Goal: Task Accomplishment & Management: Use online tool/utility

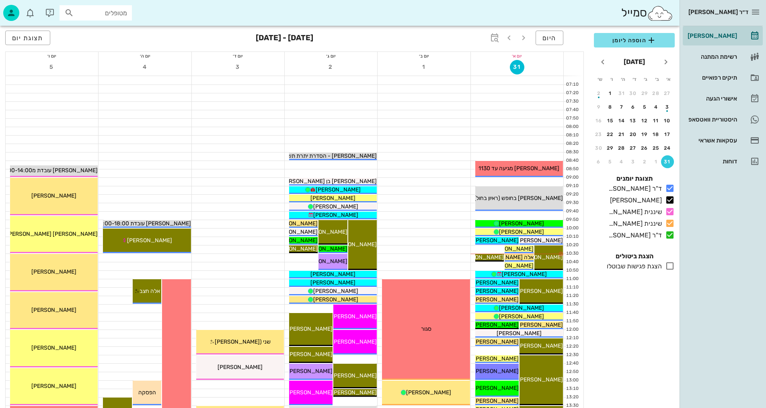
drag, startPoint x: 386, startPoint y: 207, endPoint x: 392, endPoint y: 204, distance: 6.7
click at [437, 207] on div at bounding box center [424, 207] width 92 height 8
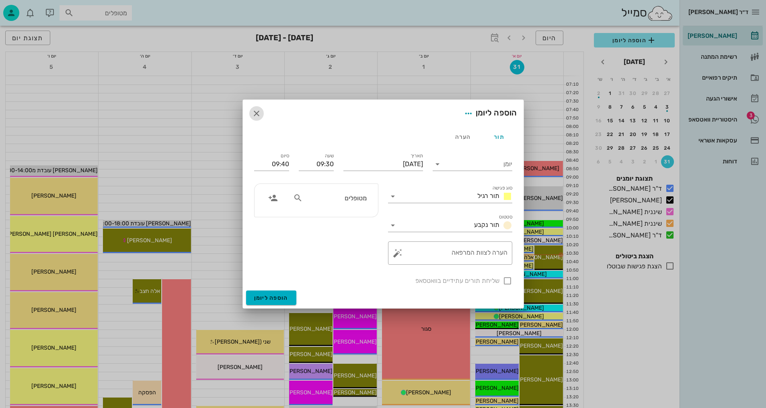
click at [259, 109] on icon "button" at bounding box center [257, 114] width 10 height 10
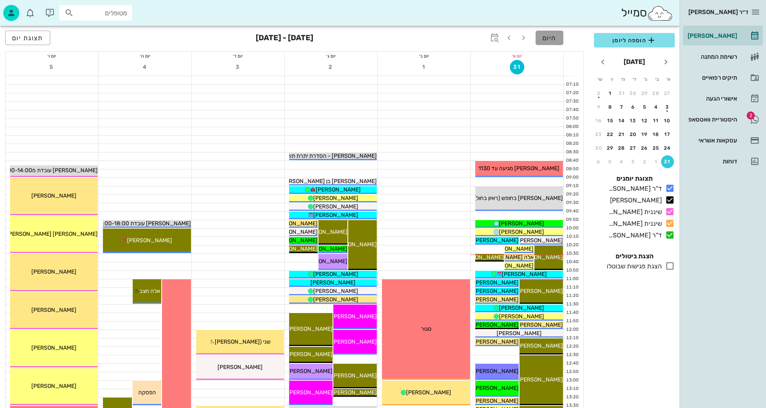
click at [552, 33] on button "היום" at bounding box center [550, 38] width 28 height 14
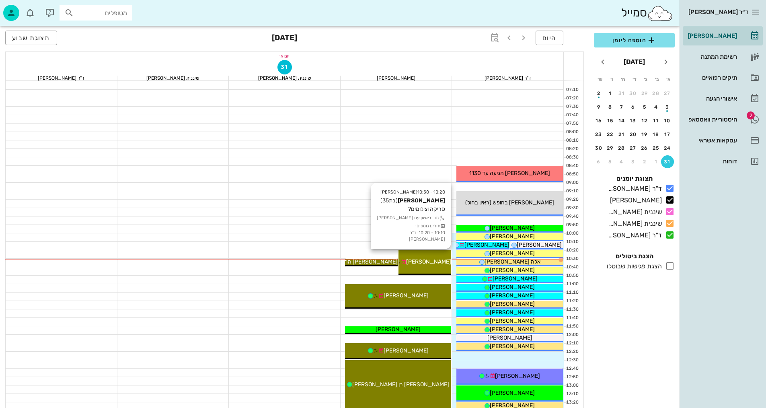
click at [430, 263] on span "[PERSON_NAME]" at bounding box center [428, 261] width 45 height 7
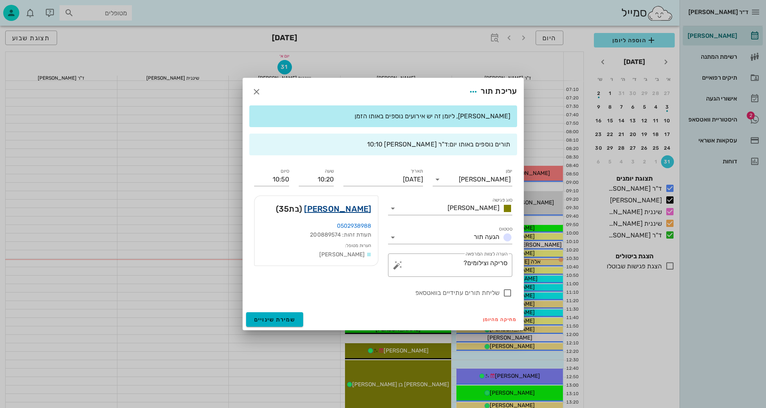
click at [355, 205] on link "[PERSON_NAME]" at bounding box center [337, 208] width 67 height 13
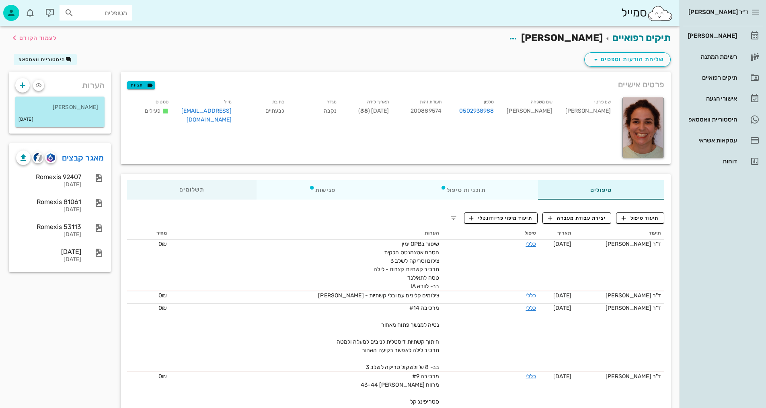
drag, startPoint x: 196, startPoint y: 165, endPoint x: 205, endPoint y: 181, distance: 18.6
click at [641, 218] on span "תיעוד טיפול" at bounding box center [640, 217] width 37 height 7
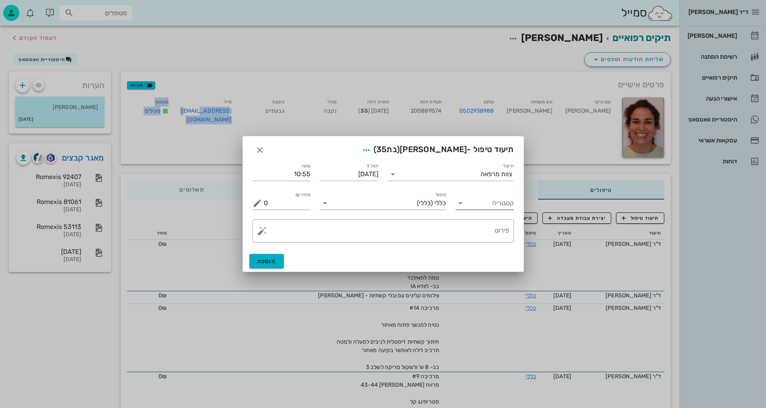
click at [462, 205] on icon at bounding box center [461, 203] width 10 height 10
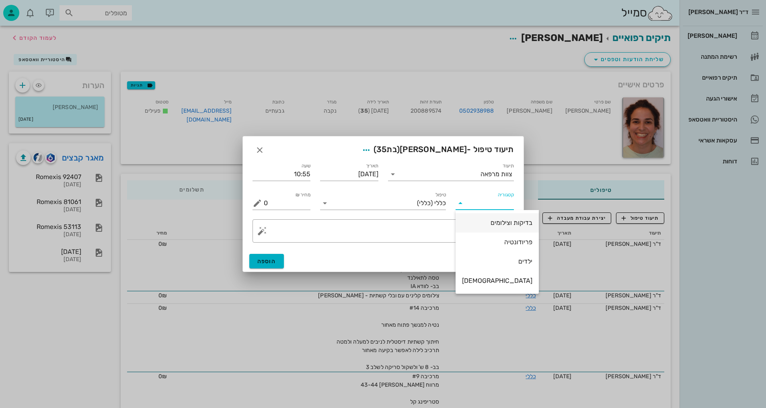
click at [492, 225] on div "בדיקות וצילומים" at bounding box center [497, 223] width 70 height 8
type input "בדיקות וצילומים"
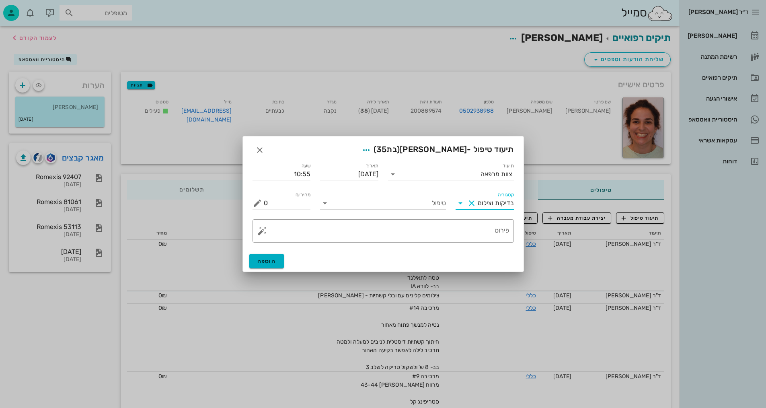
click at [434, 201] on input "טיפול" at bounding box center [388, 203] width 115 height 13
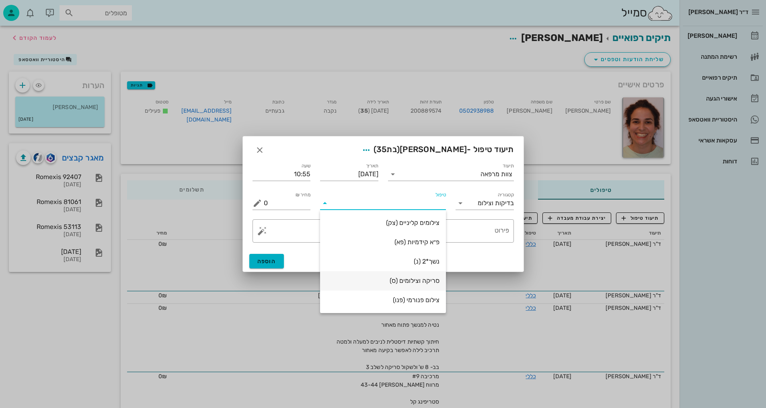
click at [423, 281] on div "סריקה וצילומים (ס)" at bounding box center [382, 281] width 113 height 8
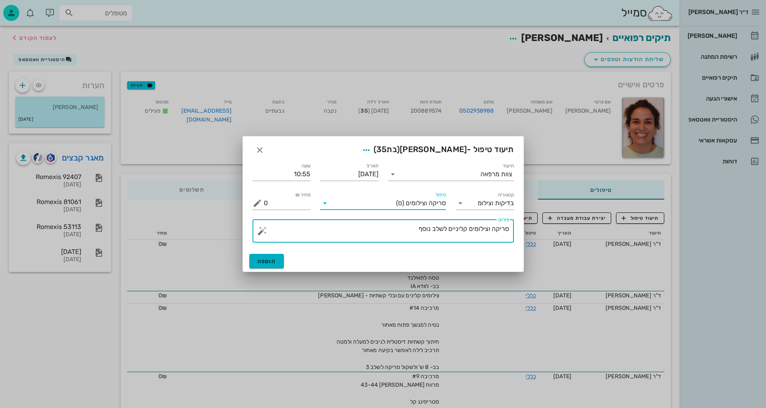
click at [364, 236] on textarea "סריקה וצילומים קליניים לשלב נוסף" at bounding box center [386, 232] width 245 height 19
type textarea "[PERSON_NAME] וצילומים קליניים לשלב נוסף - [PERSON_NAME]"
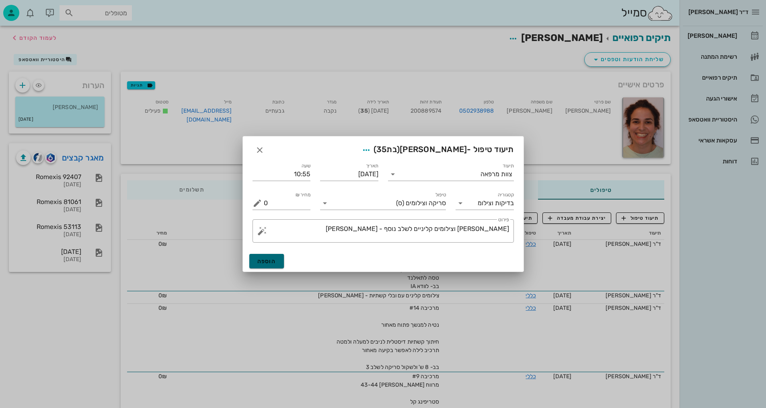
click at [267, 264] on span "הוספה" at bounding box center [266, 261] width 19 height 7
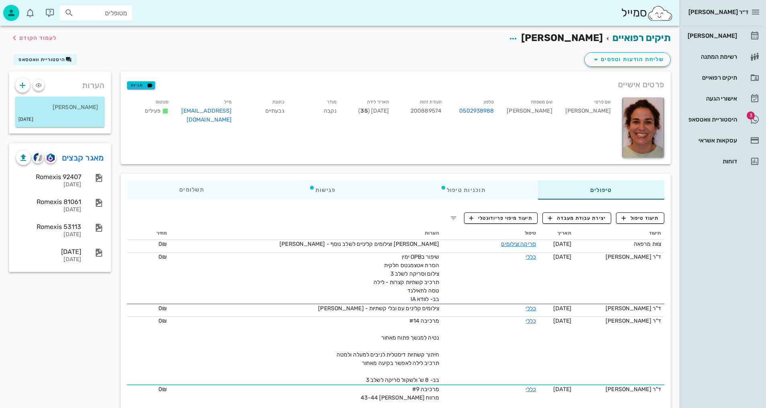
drag, startPoint x: 115, startPoint y: 43, endPoint x: 104, endPoint y: 42, distance: 11.3
click at [111, 40] on div "תיקים רפואיים [PERSON_NAME] לעמוד הקודם" at bounding box center [339, 38] width 671 height 25
drag, startPoint x: 21, startPoint y: 38, endPoint x: 117, endPoint y: 0, distance: 103.9
click at [21, 37] on span "לעמוד הקודם" at bounding box center [37, 38] width 37 height 7
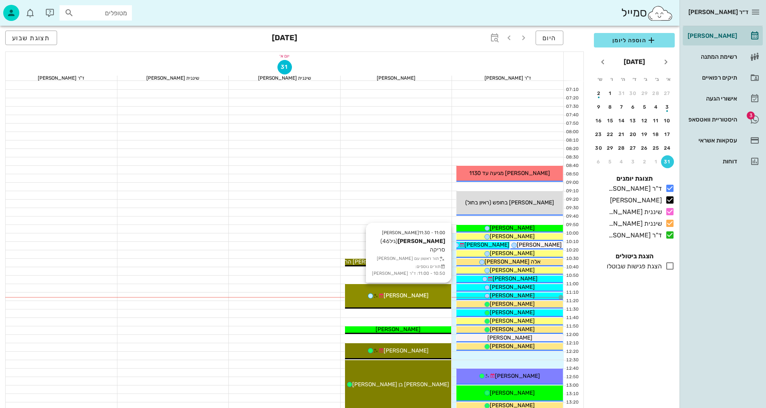
click at [420, 294] on div "[PERSON_NAME]" at bounding box center [398, 295] width 107 height 8
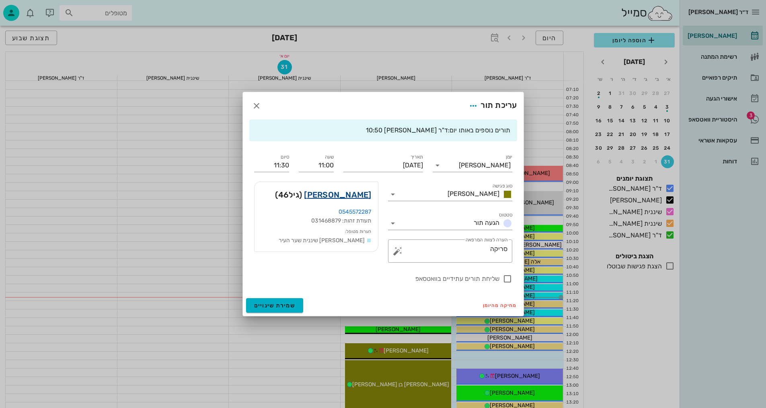
click at [349, 195] on link "[PERSON_NAME]" at bounding box center [337, 194] width 67 height 13
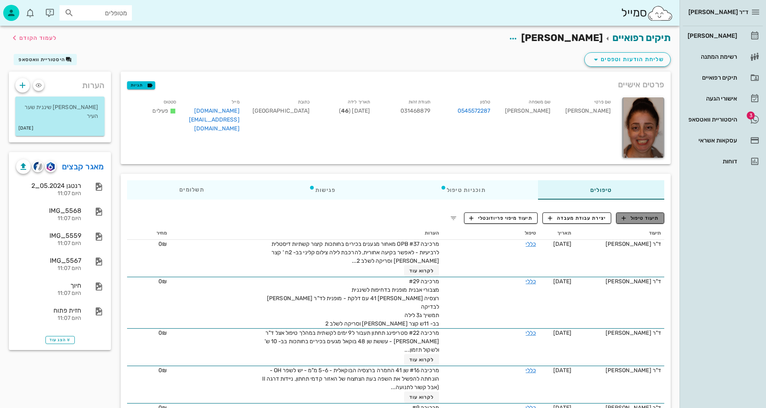
click at [641, 219] on span "תיעוד טיפול" at bounding box center [640, 217] width 37 height 7
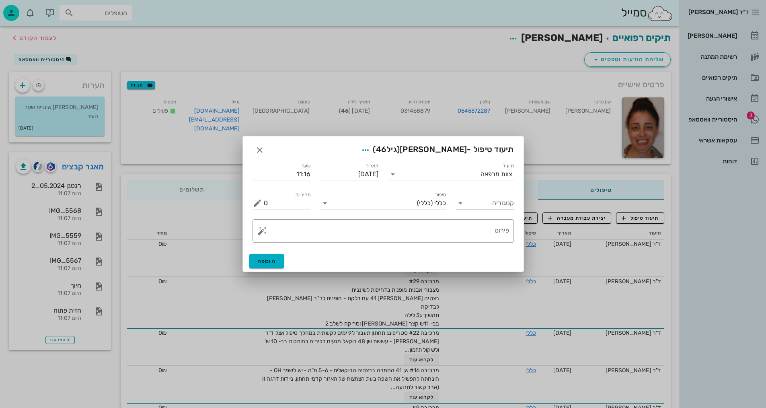
click at [491, 205] on input "קטגוריה" at bounding box center [490, 203] width 45 height 13
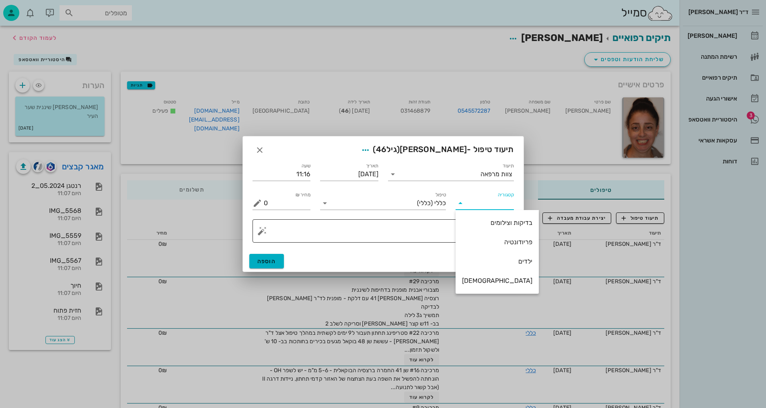
click at [486, 225] on div "בדיקות וצילומים" at bounding box center [497, 223] width 70 height 8
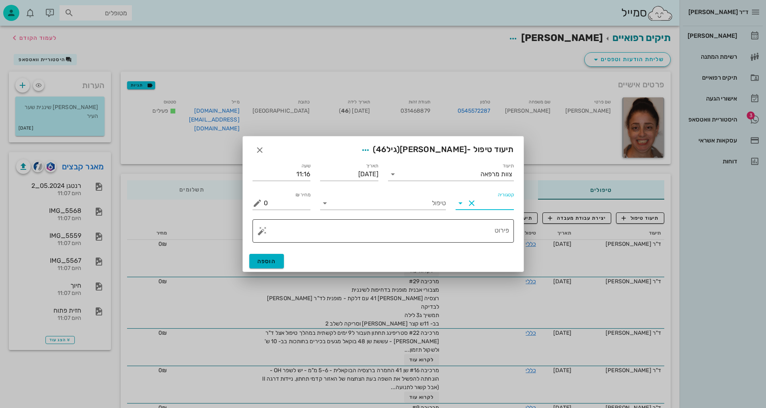
type input "בדיקות וצילומים"
click at [436, 205] on input "טיפול" at bounding box center [388, 203] width 115 height 13
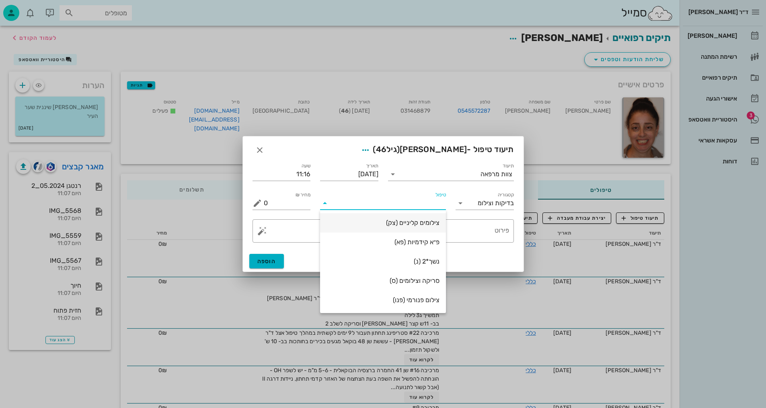
click at [431, 222] on div "צילומים קליניים (צק)" at bounding box center [382, 223] width 113 height 8
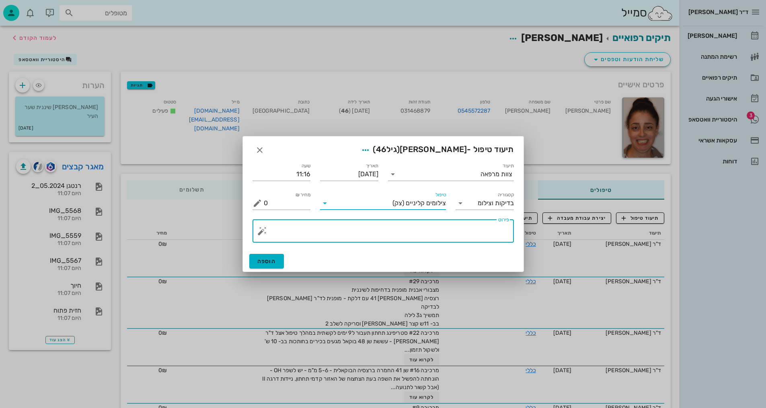
click at [489, 234] on textarea "פירוט" at bounding box center [386, 232] width 245 height 19
click at [507, 228] on textarea "עם ובלי קשתיות" at bounding box center [386, 232] width 245 height 19
click at [509, 228] on div "​ פירוט עם ובלי קשתיות" at bounding box center [382, 230] width 261 height 23
click at [508, 228] on textarea "עם ובלי קשתיות" at bounding box center [386, 232] width 245 height 19
click at [423, 229] on textarea "צילומים קלינים עם ובלי קשתיות" at bounding box center [386, 232] width 245 height 19
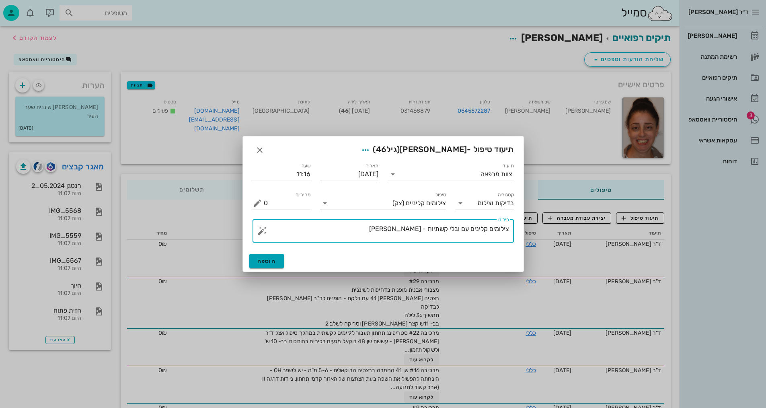
type textarea "צילומים קלינים עם ובלי קשתיות - [PERSON_NAME]"
click at [269, 262] on span "הוספה" at bounding box center [266, 261] width 19 height 7
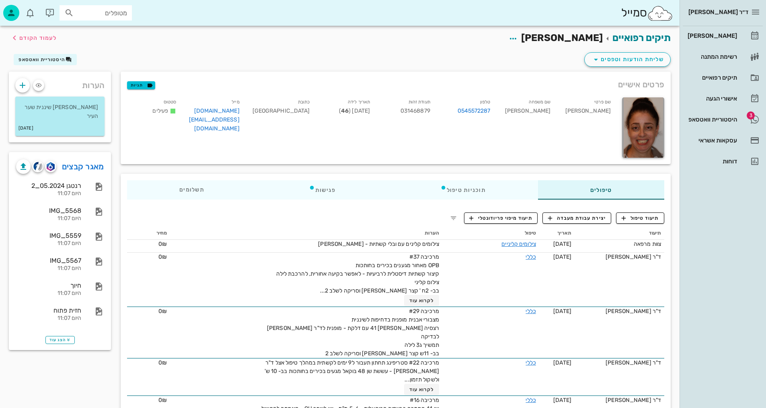
click at [329, 134] on div "שם פרטי [PERSON_NAME] שם משפחה [PERSON_NAME] טלפון 0545572287 תעודת זהות 031468…" at bounding box center [369, 127] width 495 height 70
drag, startPoint x: 548, startPoint y: 110, endPoint x: 532, endPoint y: 111, distance: 16.1
click at [532, 111] on div "שם משפחה [PERSON_NAME]" at bounding box center [527, 117] width 60 height 42
copy div "[PERSON_NAME]"
